Goal: Task Accomplishment & Management: Use online tool/utility

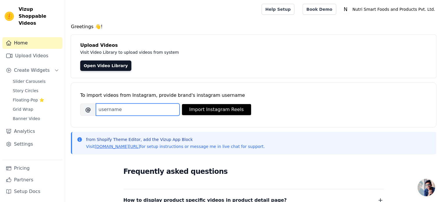
click at [129, 104] on input "Brand's Instagram Username" at bounding box center [138, 109] width 84 height 12
type input "g"
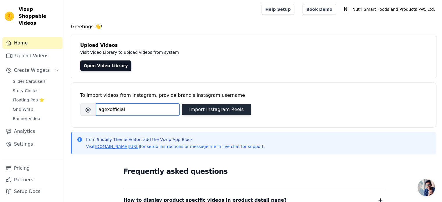
type input "agexofficial"
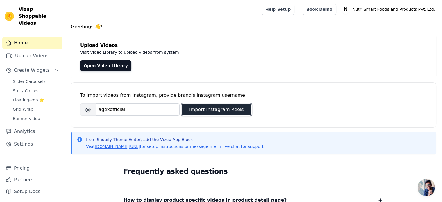
click at [189, 110] on button "Import Instagram Reels" at bounding box center [216, 109] width 69 height 11
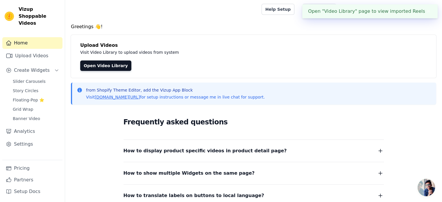
click at [344, 12] on div "Open "Video Library" page to view imported Reels ✖" at bounding box center [369, 11] width 135 height 14
click at [101, 69] on link "Open Video Library" at bounding box center [105, 65] width 51 height 10
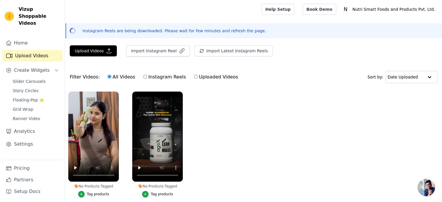
click at [149, 77] on label "Instagram Reels" at bounding box center [164, 77] width 43 height 8
click at [147, 77] on input "Instagram Reels" at bounding box center [145, 77] width 4 height 4
radio input "true"
click at [56, 68] on icon "Sidebar" at bounding box center [56, 70] width 5 height 5
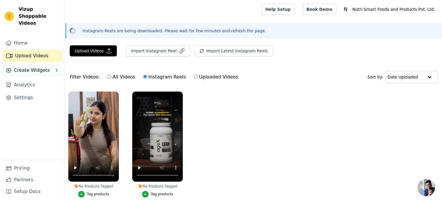
click at [57, 68] on icon "Sidebar" at bounding box center [56, 70] width 5 height 5
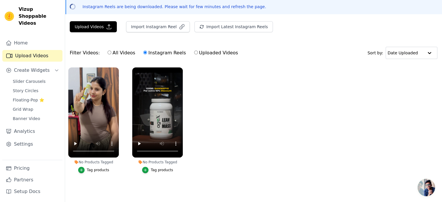
scroll to position [27, 0]
click at [284, 101] on ul "No Products Tagged Tag products No Products Tagged Tag products" at bounding box center [253, 126] width 377 height 124
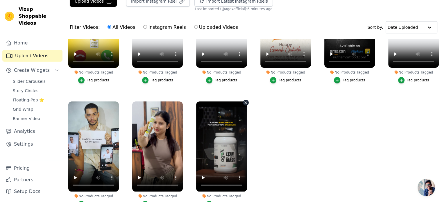
scroll to position [59, 0]
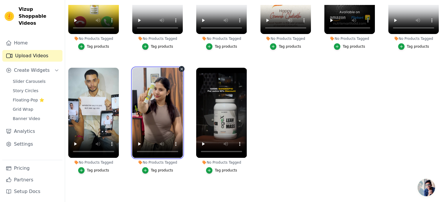
click at [159, 108] on video at bounding box center [157, 113] width 51 height 90
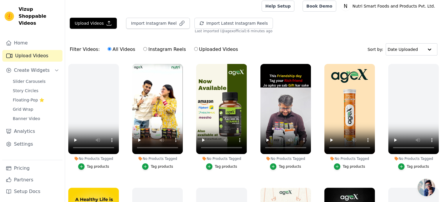
scroll to position [0, 0]
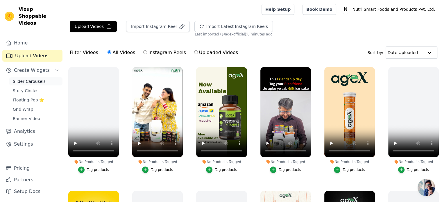
click at [45, 78] on link "Slider Carousels" at bounding box center [35, 81] width 53 height 8
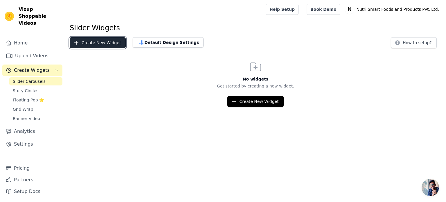
click at [97, 42] on button "Create New Widget" at bounding box center [98, 42] width 56 height 11
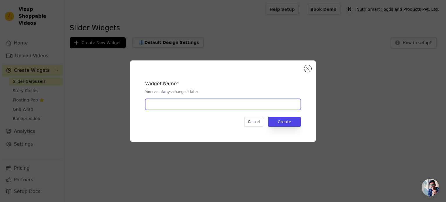
click at [182, 105] on input "text" at bounding box center [223, 104] width 156 height 11
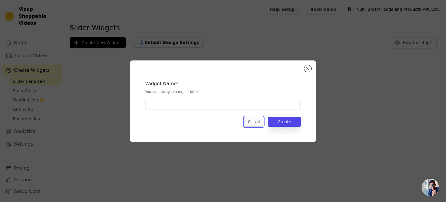
click at [258, 118] on button "Cancel" at bounding box center [253, 122] width 19 height 10
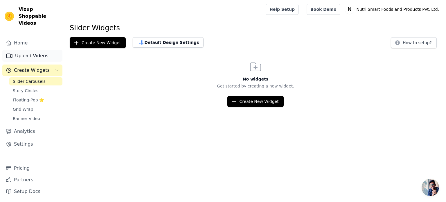
click at [28, 50] on link "Upload Videos" at bounding box center [32, 56] width 60 height 12
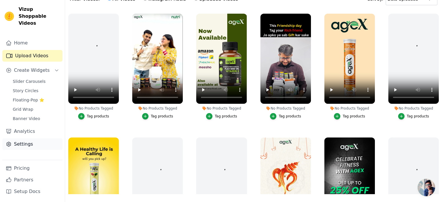
scroll to position [59, 0]
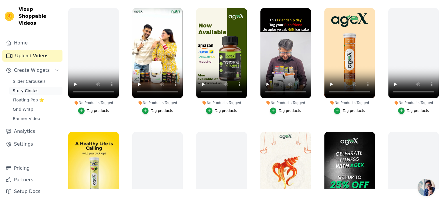
click at [28, 88] on span "Story Circles" at bounding box center [26, 91] width 26 height 6
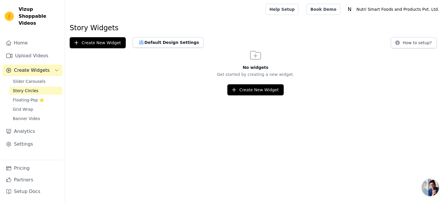
click at [55, 68] on icon "Sidebar" at bounding box center [56, 70] width 5 height 5
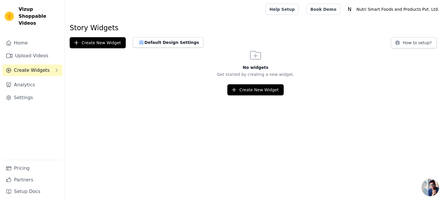
click at [56, 68] on icon "Sidebar" at bounding box center [56, 70] width 5 height 5
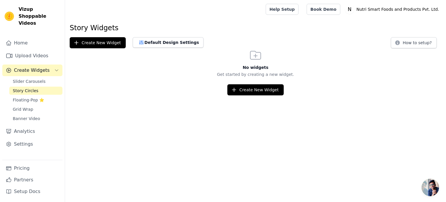
click at [56, 68] on icon "Sidebar" at bounding box center [56, 70] width 5 height 5
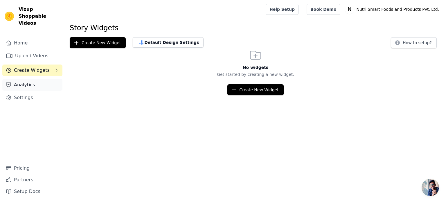
click at [26, 80] on link "Analytics" at bounding box center [32, 85] width 60 height 12
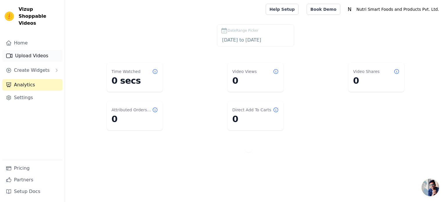
click at [30, 50] on link "Upload Videos" at bounding box center [32, 56] width 60 height 12
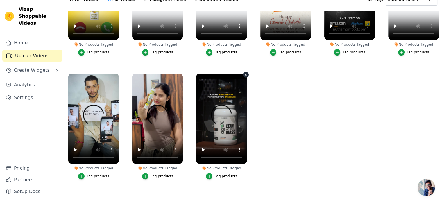
scroll to position [59, 0]
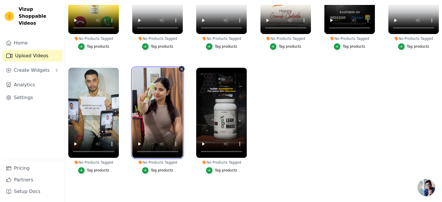
click at [161, 111] on video at bounding box center [157, 113] width 51 height 90
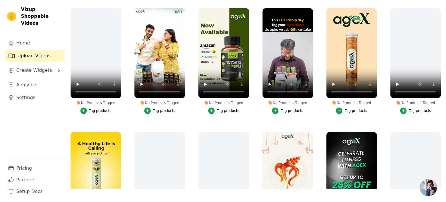
scroll to position [0, 0]
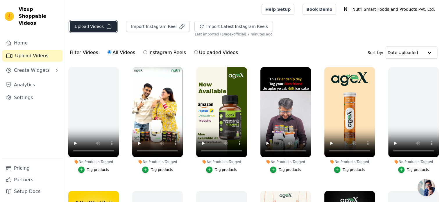
click at [88, 24] on button "Upload Videos" at bounding box center [93, 26] width 47 height 11
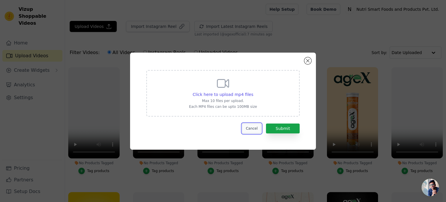
click at [250, 130] on button "Cancel" at bounding box center [251, 128] width 19 height 10
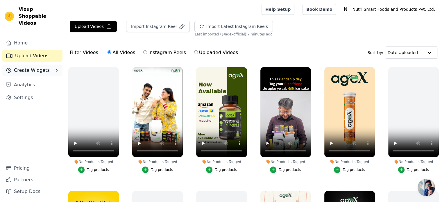
click at [28, 67] on span "Create Widgets" at bounding box center [32, 70] width 36 height 7
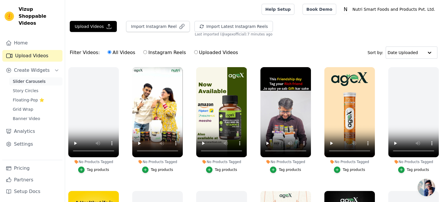
click at [48, 77] on link "Slider Carousels" at bounding box center [35, 81] width 53 height 8
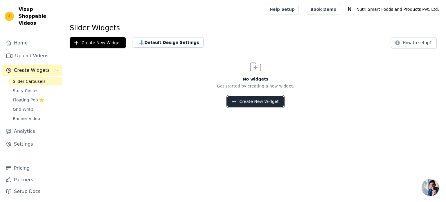
click at [248, 101] on button "Create New Widget" at bounding box center [256, 101] width 56 height 11
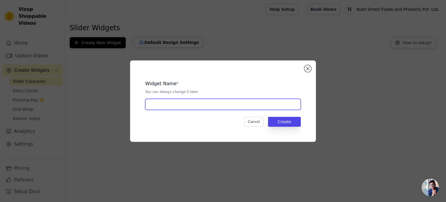
click at [200, 107] on input "text" at bounding box center [223, 104] width 156 height 11
type input "Shoppable videos"
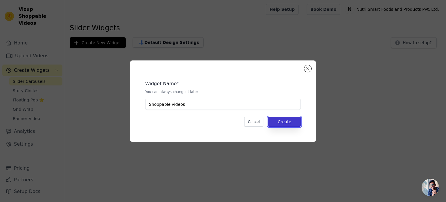
click at [294, 120] on button "Create" at bounding box center [284, 122] width 33 height 10
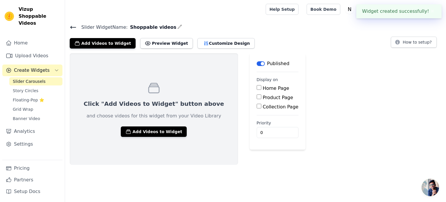
click at [154, 165] on html "Widget created successfully! ✖ Vizup Shoppable Videos Home Upload Videos Create…" at bounding box center [223, 82] width 446 height 165
click at [143, 130] on button "Add Videos to Widget" at bounding box center [154, 131] width 66 height 10
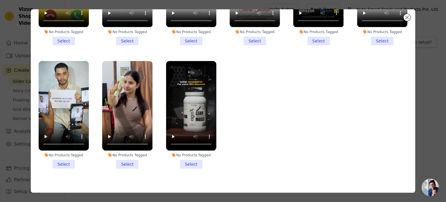
scroll to position [50, 0]
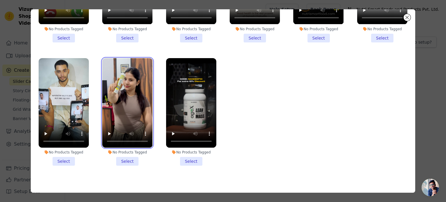
click at [135, 100] on video at bounding box center [127, 102] width 50 height 89
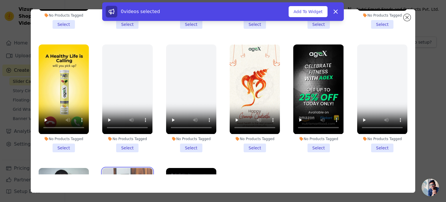
scroll to position [37, 0]
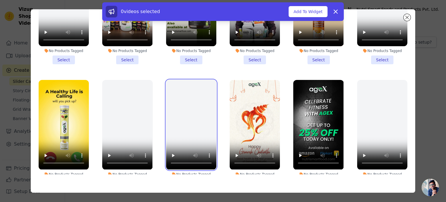
click at [191, 126] on video at bounding box center [191, 124] width 50 height 89
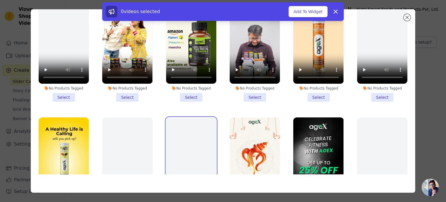
scroll to position [2, 0]
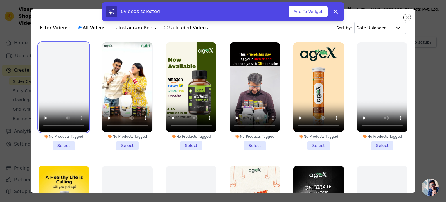
click at [63, 89] on video at bounding box center [64, 86] width 50 height 89
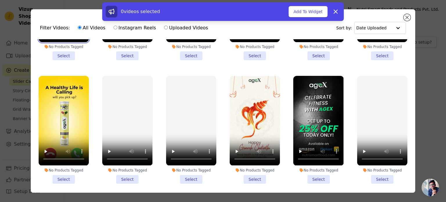
scroll to position [97, 0]
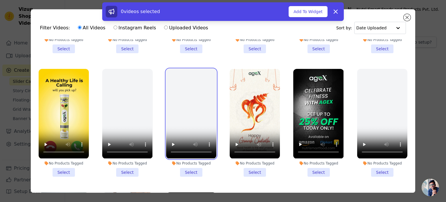
click at [190, 112] on video at bounding box center [191, 113] width 50 height 89
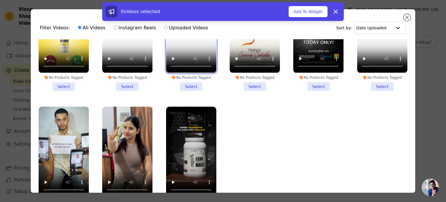
scroll to position [183, 0]
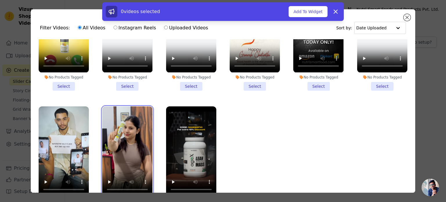
click at [130, 138] on video at bounding box center [127, 150] width 50 height 89
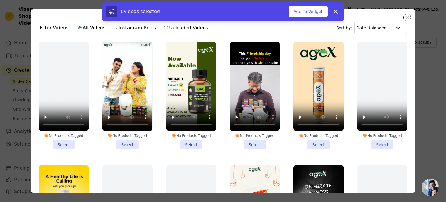
scroll to position [0, 0]
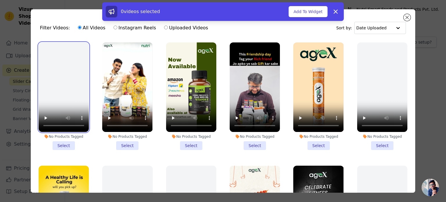
click at [71, 88] on video at bounding box center [64, 86] width 50 height 89
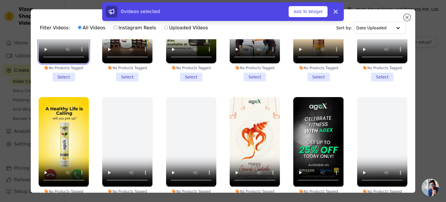
scroll to position [183, 0]
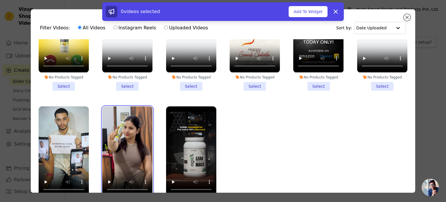
click at [131, 143] on video at bounding box center [127, 150] width 50 height 89
click at [282, 128] on ul "No Products Tagged Select No Products Tagged Select No Products Tagged Select N…" at bounding box center [223, 130] width 376 height 183
click at [108, 141] on video at bounding box center [127, 150] width 50 height 89
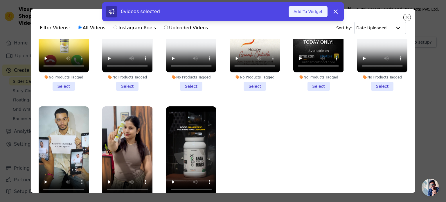
click at [301, 13] on button "Add To Widget" at bounding box center [308, 11] width 39 height 11
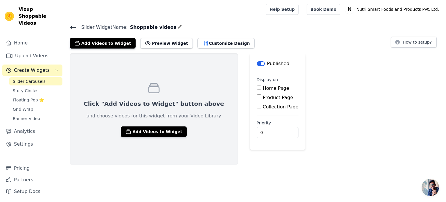
click at [263, 89] on label "Home Page" at bounding box center [276, 88] width 26 height 6
click at [257, 89] on input "Home Page" at bounding box center [259, 87] width 5 height 5
checkbox input "true"
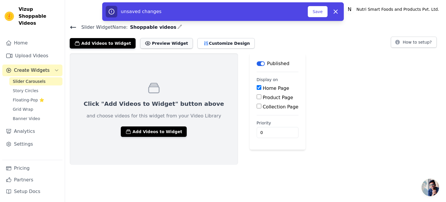
click at [156, 44] on button "Preview Widget" at bounding box center [166, 43] width 52 height 10
